Goal: Transaction & Acquisition: Purchase product/service

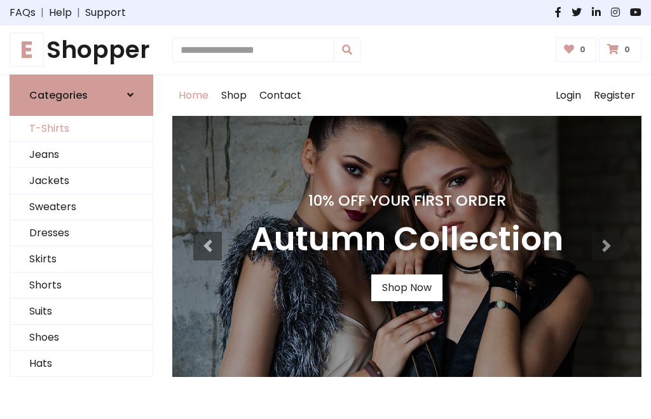
click at [81, 128] on link "T-Shirts" at bounding box center [81, 129] width 142 height 26
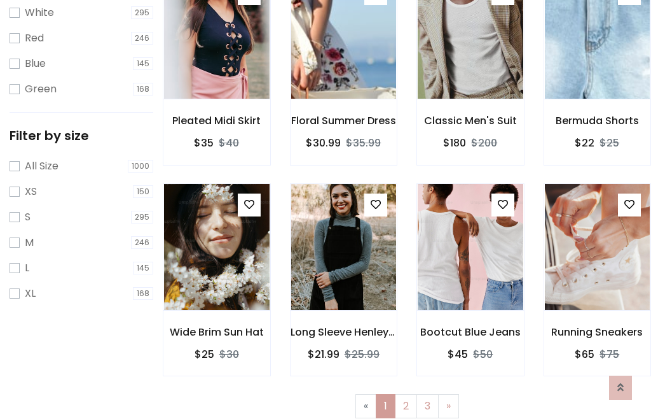
scroll to position [23, 0]
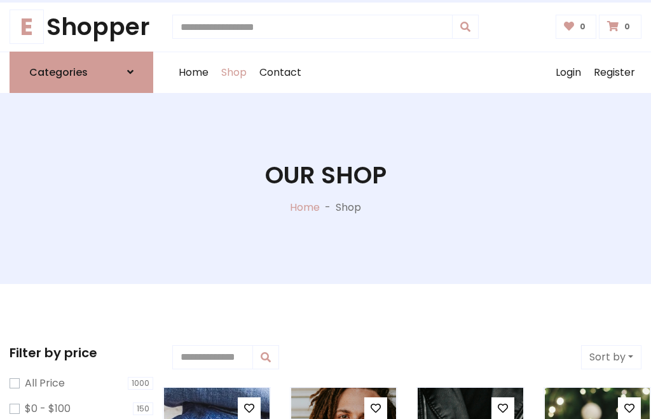
click at [326, 188] on h1 "Our Shop" at bounding box center [325, 175] width 121 height 29
click at [407, 72] on div "Home Shop Contact Log out Login Register" at bounding box center [406, 72] width 469 height 41
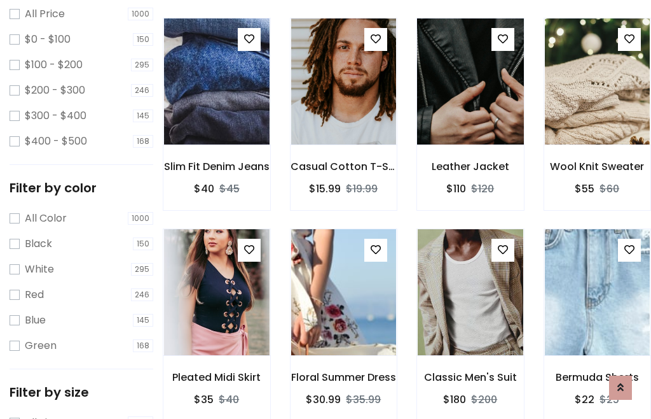
click at [470, 104] on img at bounding box center [470, 81] width 127 height 305
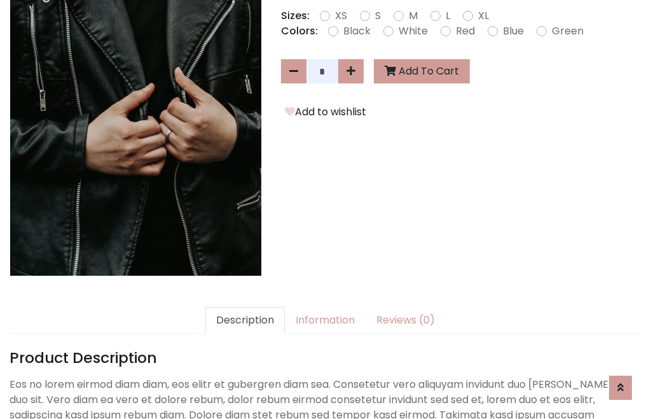
scroll to position [311, 0]
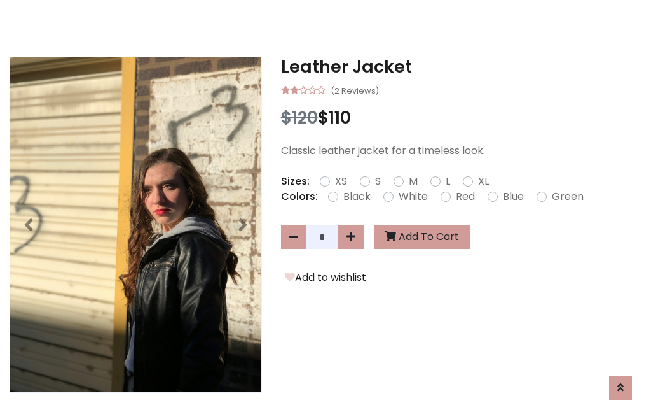
click at [461, 66] on h3 "Leather Jacket" at bounding box center [461, 67] width 361 height 20
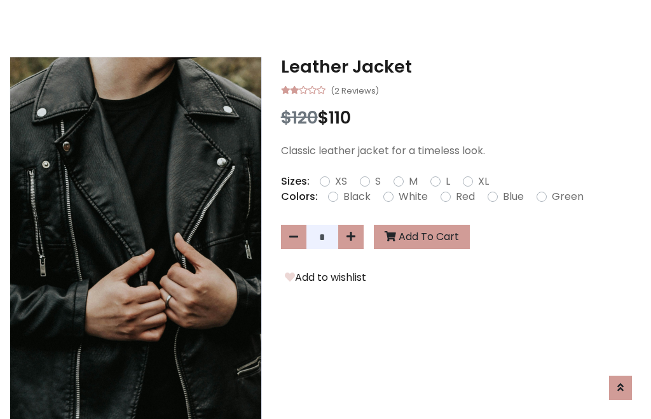
click at [461, 66] on h3 "Leather Jacket" at bounding box center [461, 67] width 361 height 20
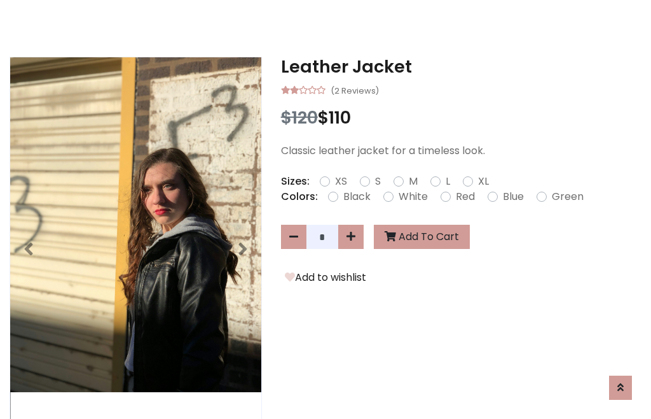
click at [461, 66] on h3 "Leather Jacket" at bounding box center [461, 67] width 361 height 20
